Goal: Task Accomplishment & Management: Complete application form

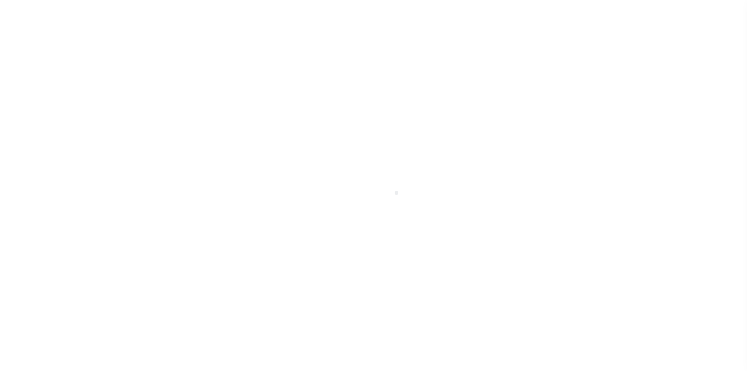
scroll to position [55, 0]
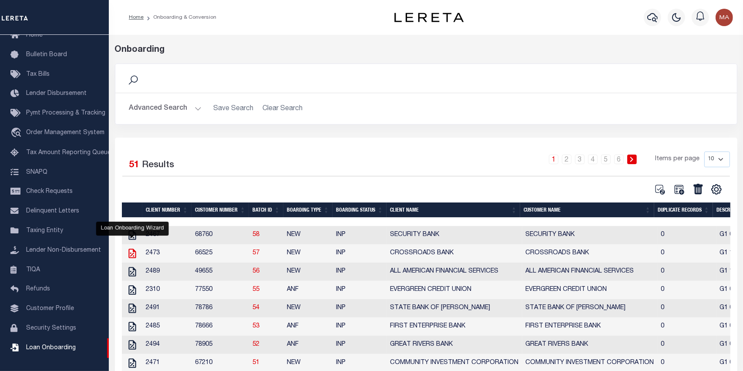
click at [134, 256] on icon "" at bounding box center [132, 253] width 11 height 11
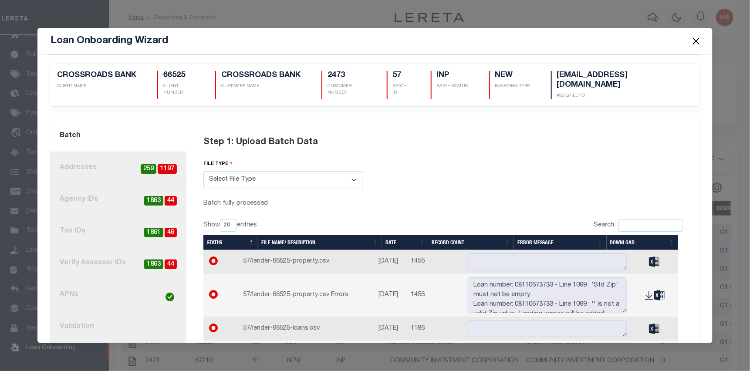
click at [134, 232] on link "4. Tax IDs 46 1861" at bounding box center [118, 231] width 136 height 32
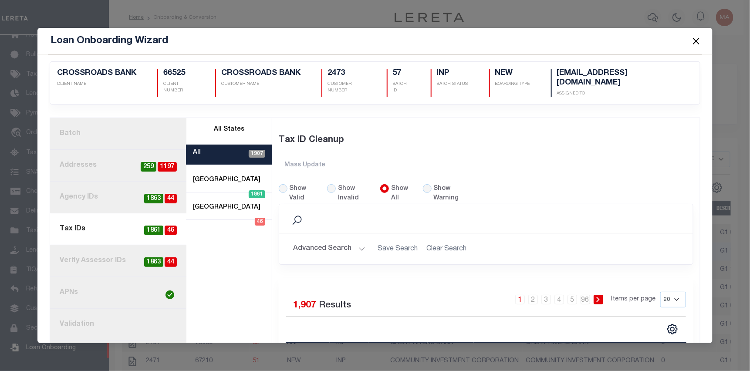
scroll to position [44, 0]
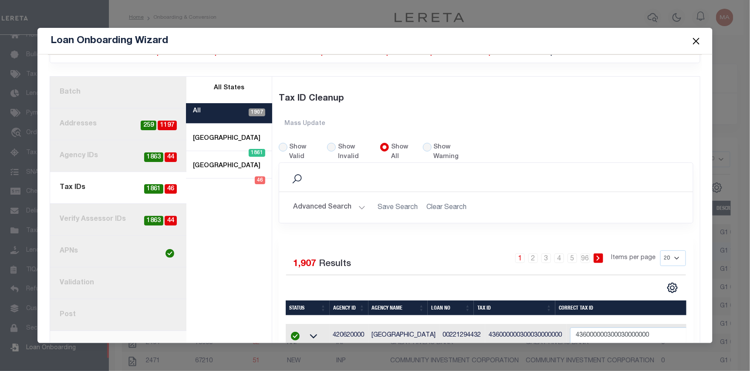
click at [330, 148] on div "Show Invalid" at bounding box center [348, 152] width 43 height 19
click at [331, 144] on input "Show Invalid" at bounding box center [331, 147] width 9 height 9
radio input "true"
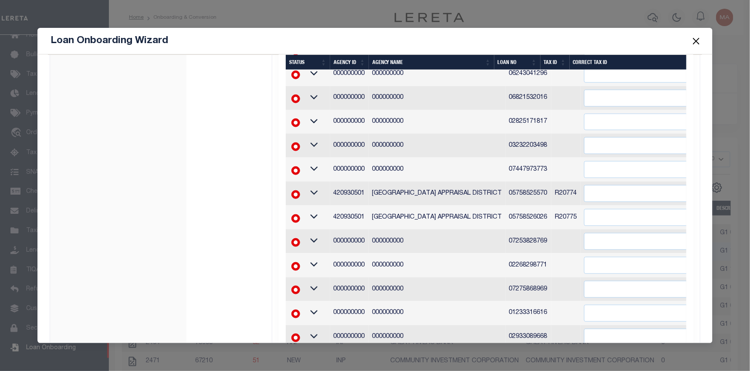
scroll to position [392, 0]
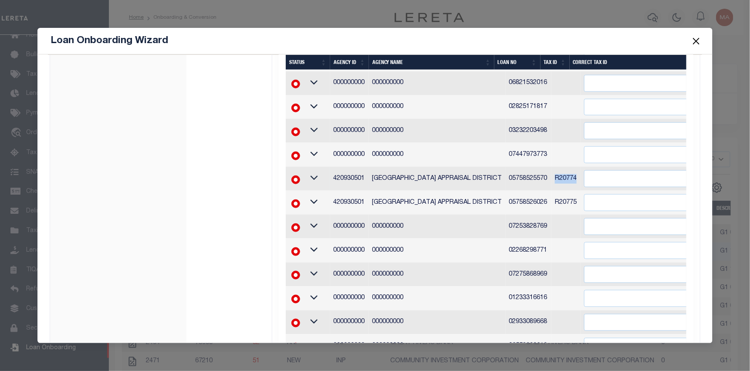
drag, startPoint x: 564, startPoint y: 177, endPoint x: 543, endPoint y: 175, distance: 21.4
click at [551, 175] on td "R20774" at bounding box center [565, 179] width 29 height 24
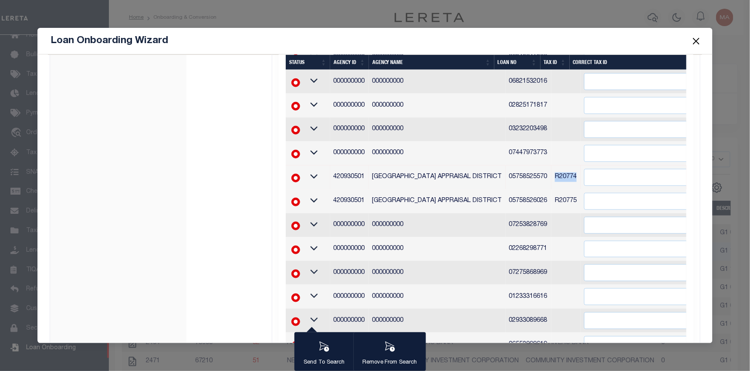
copy td "R20774"
click at [592, 173] on input "" at bounding box center [650, 177] width 132 height 17
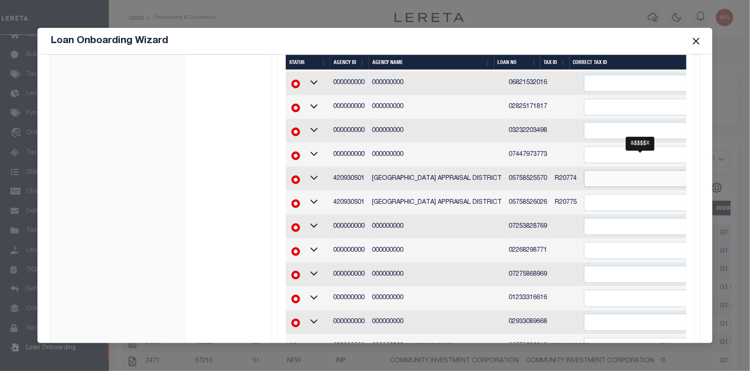
paste input "R20774"
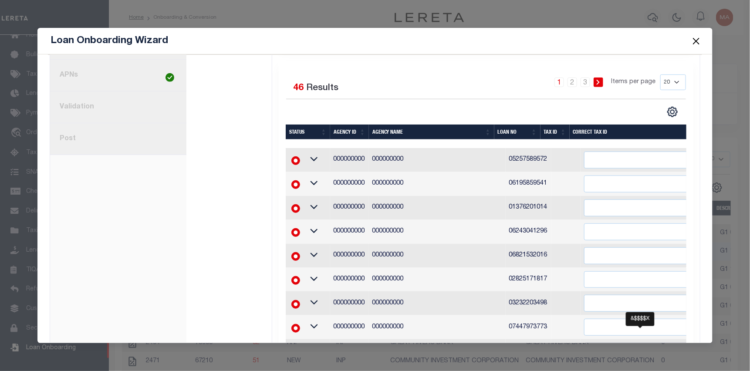
scroll to position [218, 0]
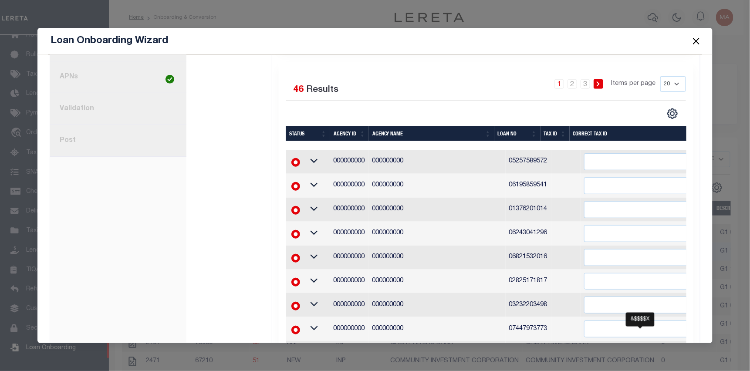
type input "R20774"
click at [510, 101] on div "1 Selected 46 Results 1 2 3 Items per page 20 40 60 100 200" at bounding box center [486, 97] width 414 height 43
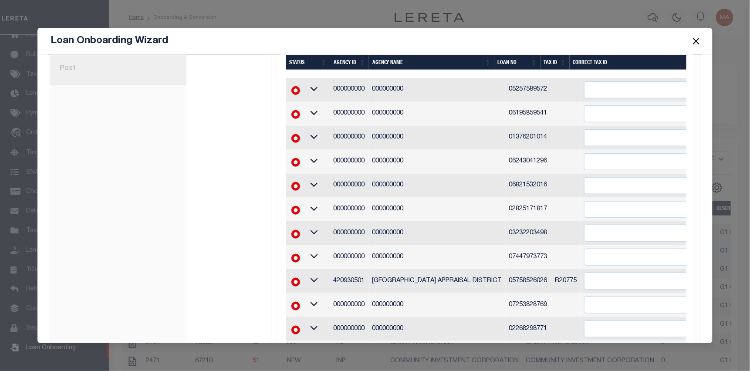
scroll to position [392, 0]
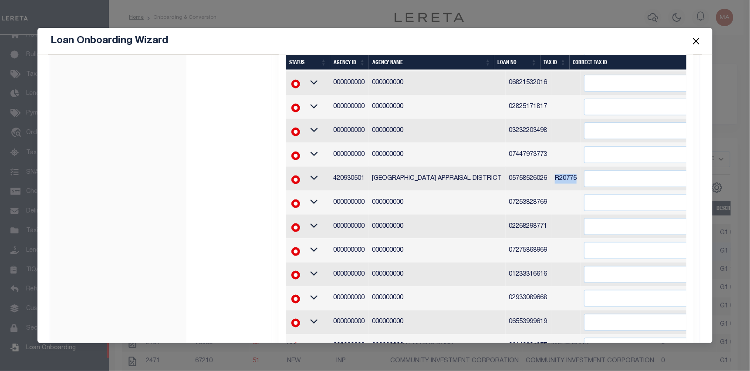
drag, startPoint x: 543, startPoint y: 174, endPoint x: 563, endPoint y: 175, distance: 19.6
click at [563, 175] on td "R20775" at bounding box center [565, 179] width 29 height 24
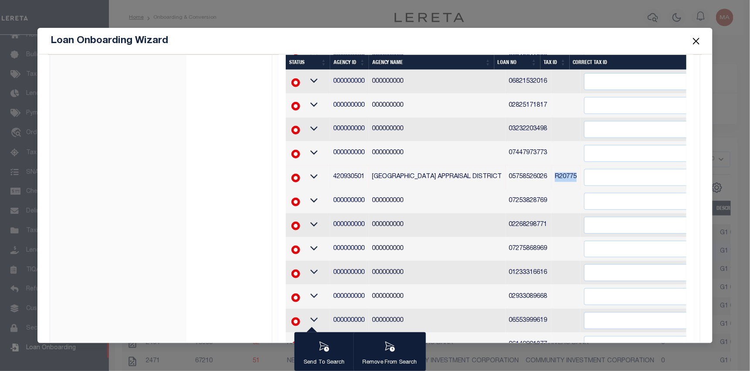
copy td "R20775"
click at [587, 172] on input "" at bounding box center [650, 177] width 132 height 17
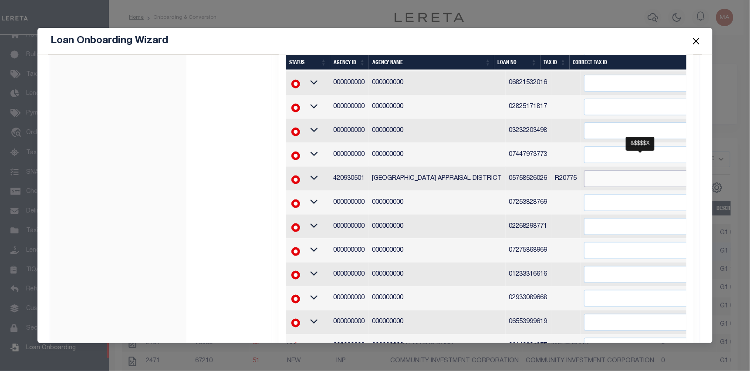
paste input "R20775"
type input "R20775"
click at [508, 39] on div "Loan Onboarding Wizard" at bounding box center [374, 41] width 675 height 27
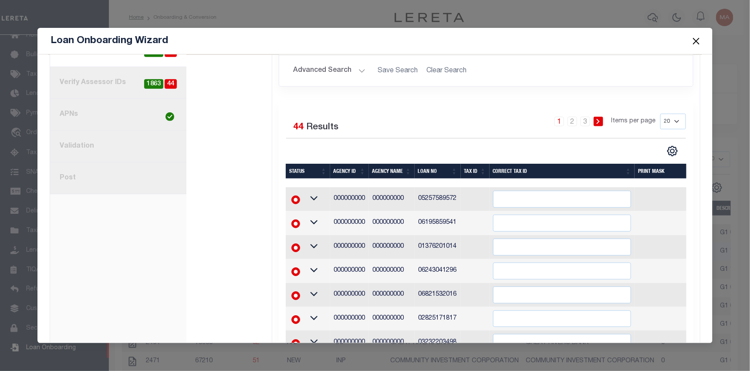
scroll to position [174, 0]
